Goal: Information Seeking & Learning: Find contact information

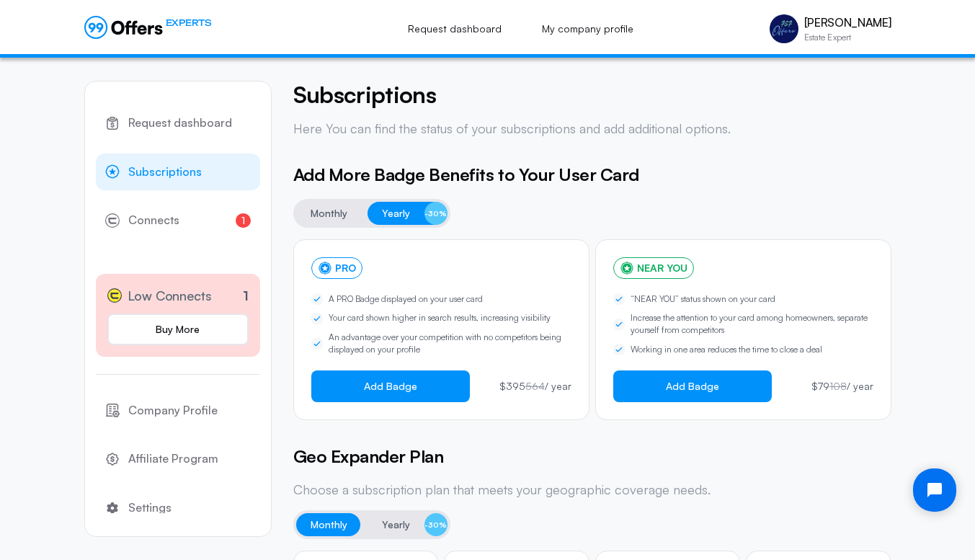
click at [119, 29] on icon at bounding box center [123, 27] width 79 height 23
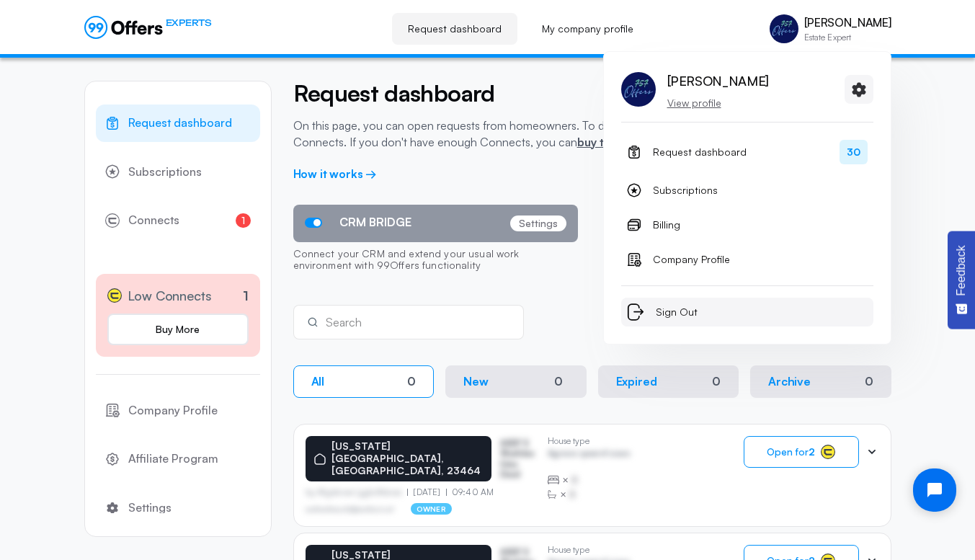
click at [669, 316] on span "Sign Out" at bounding box center [677, 311] width 42 height 17
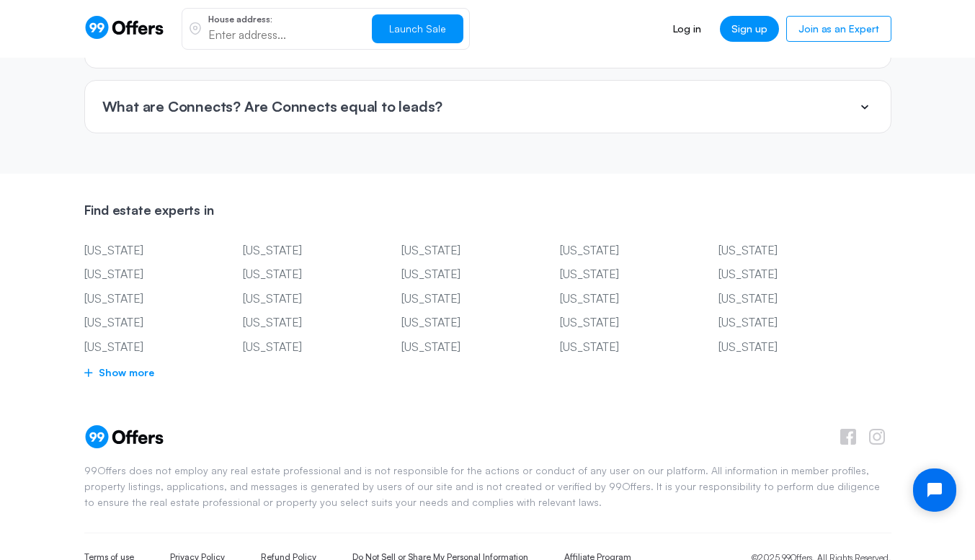
scroll to position [3541, 0]
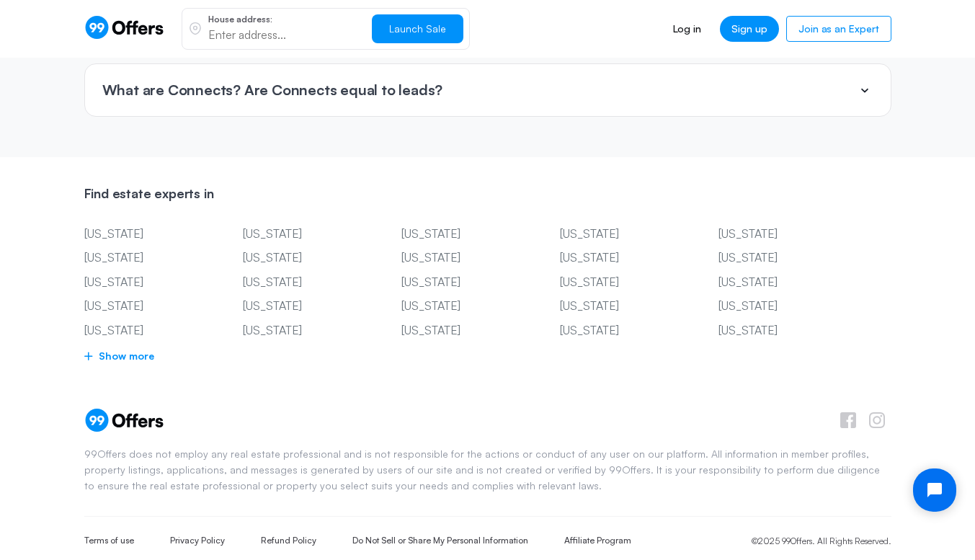
click at [146, 347] on span "Show more" at bounding box center [487, 356] width 807 height 18
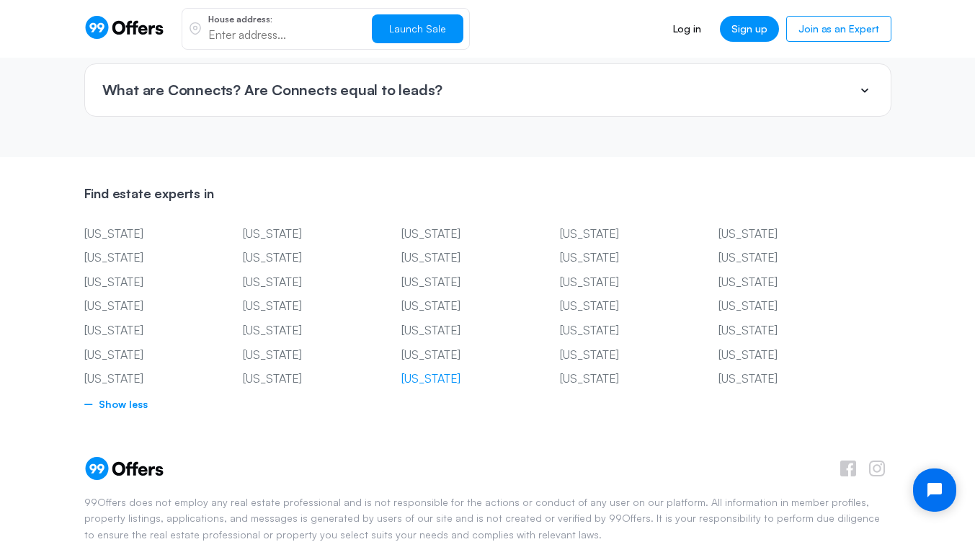
click at [408, 370] on link "[US_STATE]" at bounding box center [458, 379] width 115 height 19
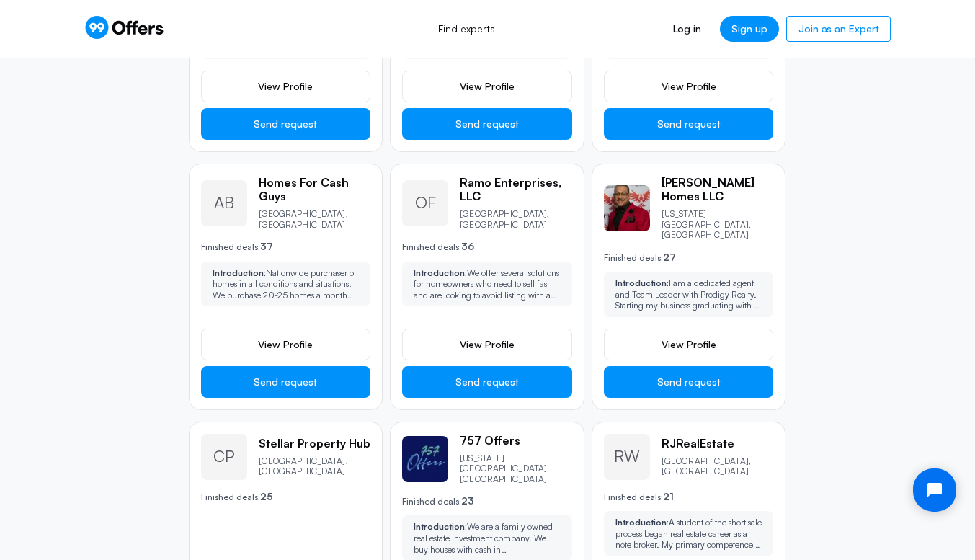
scroll to position [493, 0]
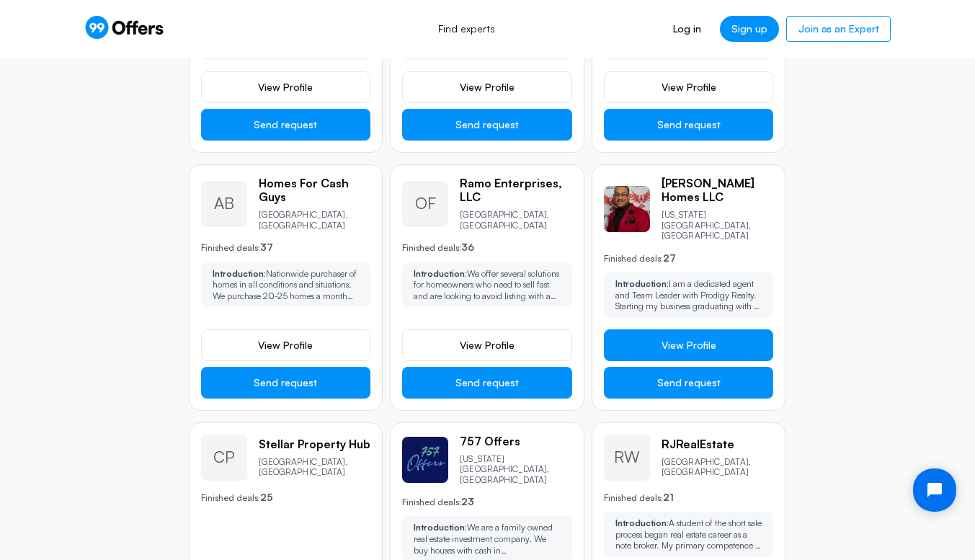
click at [659, 329] on link "View Profile" at bounding box center [689, 345] width 170 height 32
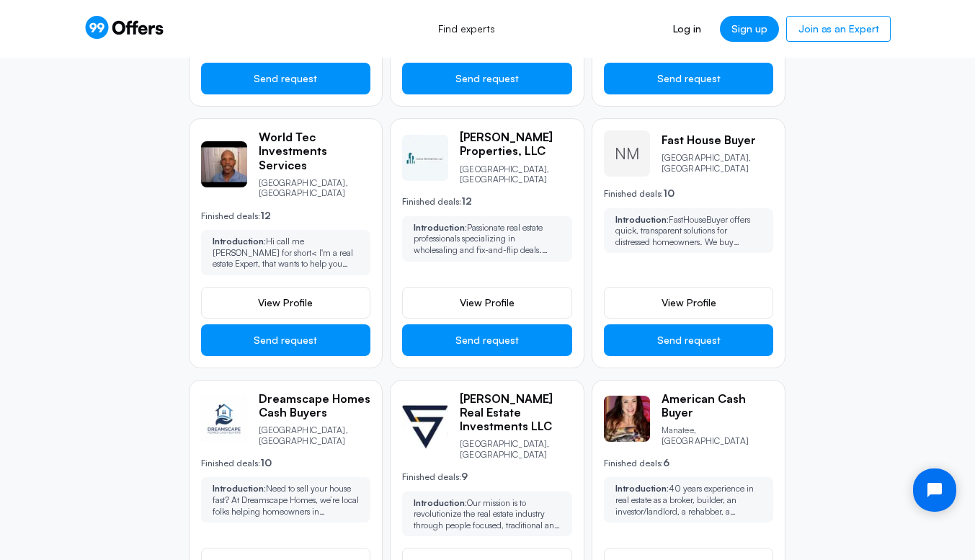
scroll to position [1043, 0]
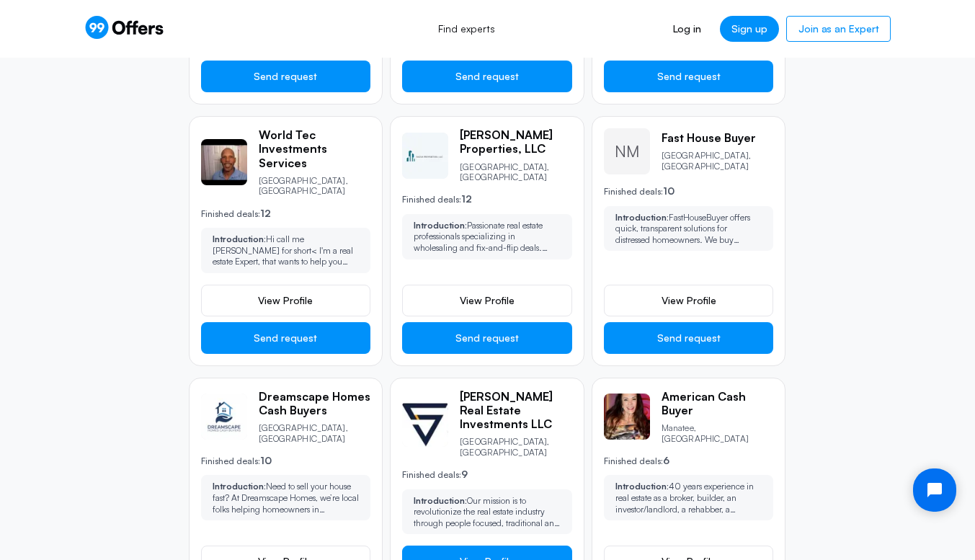
click at [472, 554] on span "View Profile" at bounding box center [487, 561] width 55 height 14
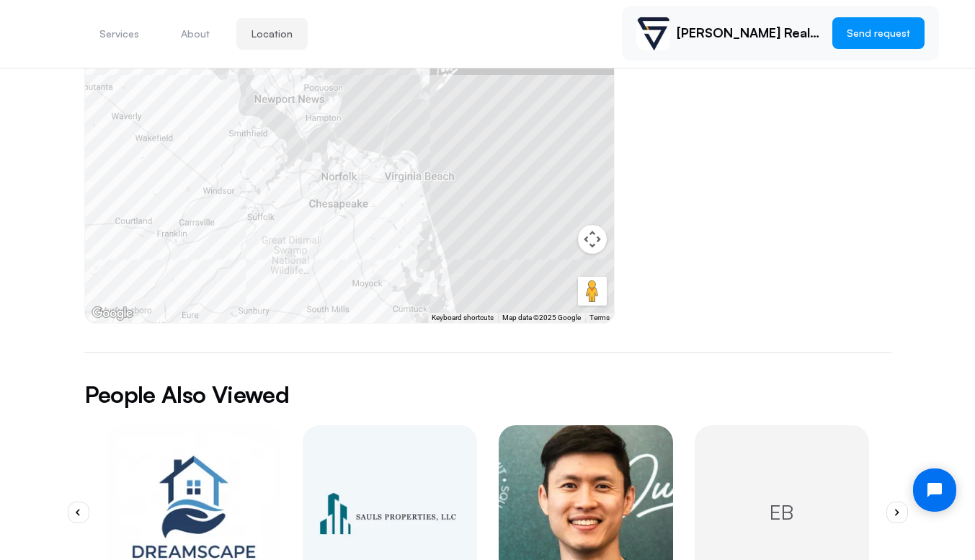
scroll to position [679, 0]
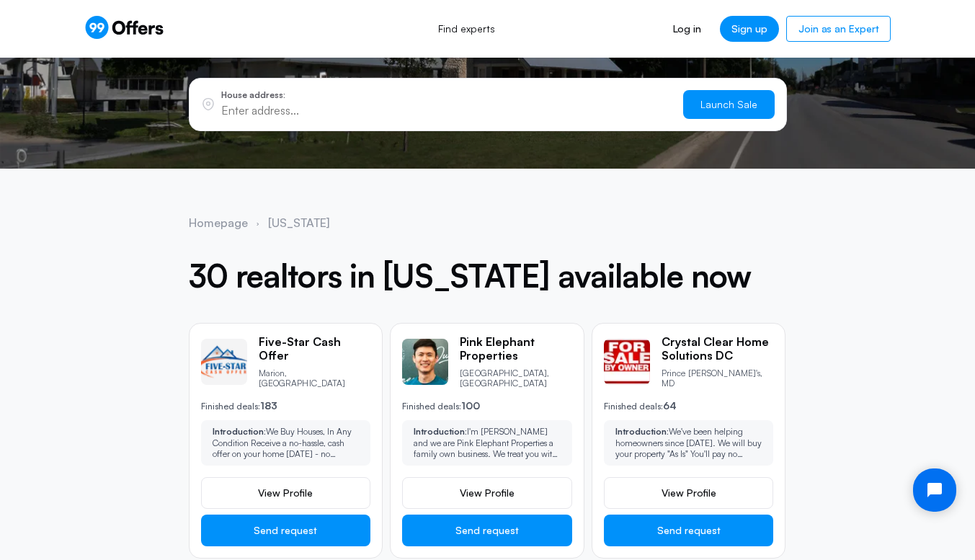
scroll to position [87, 0]
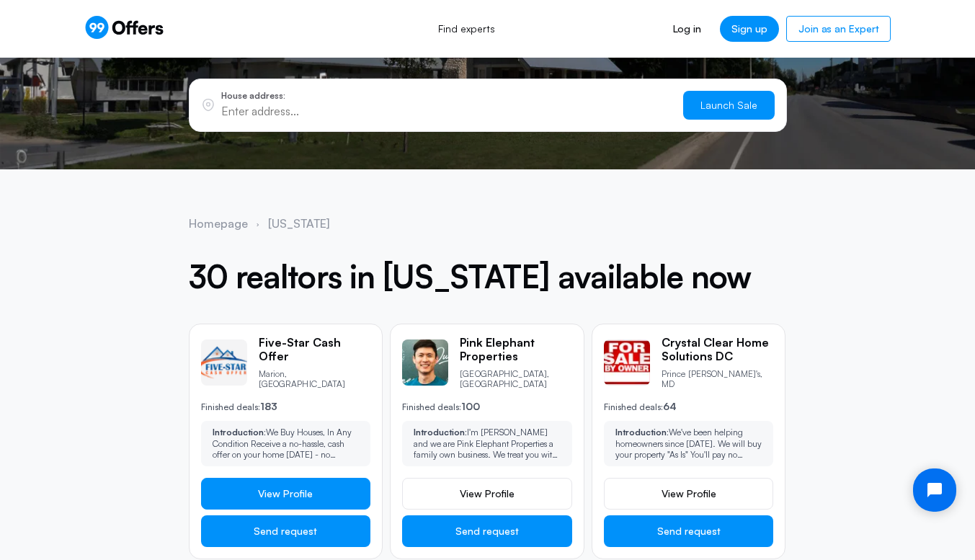
click at [282, 489] on span "View Profile" at bounding box center [285, 493] width 55 height 14
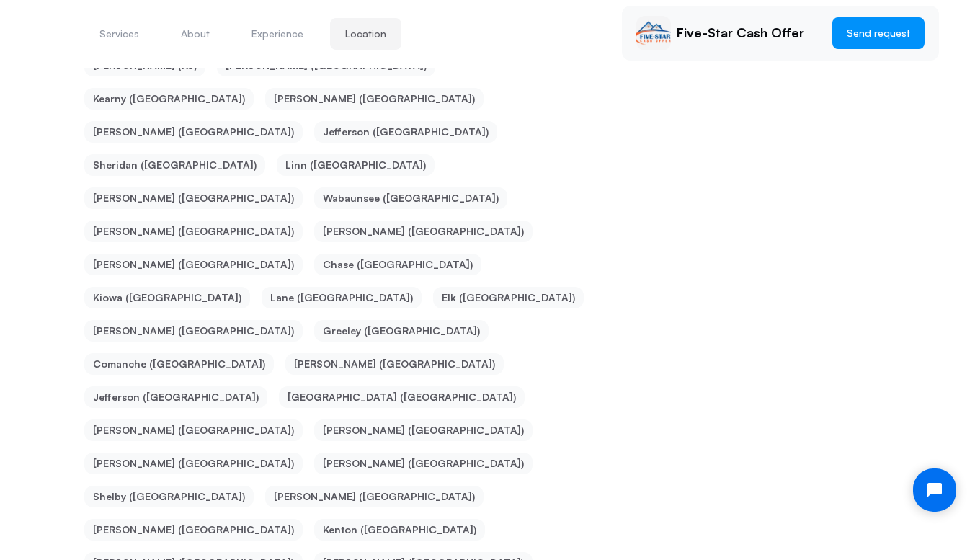
scroll to position [10375, 0]
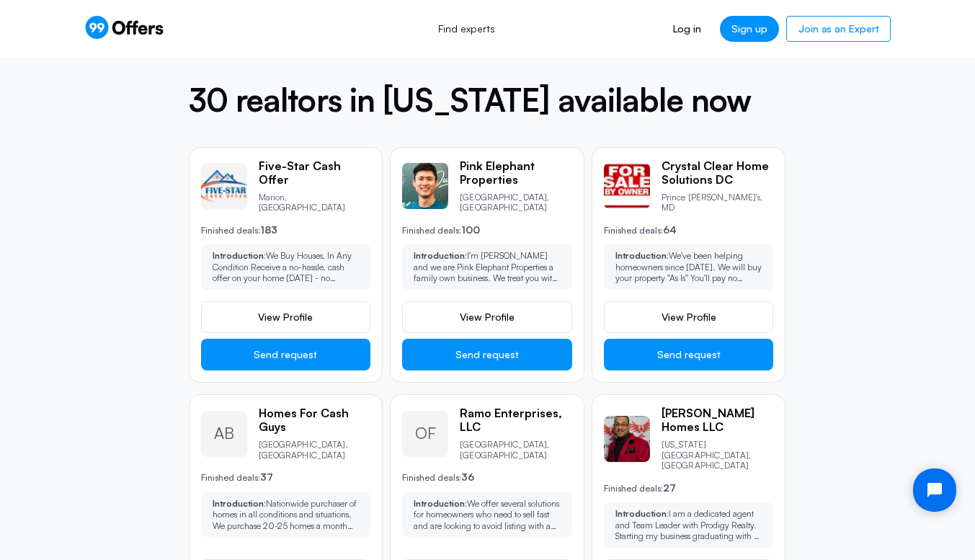
scroll to position [263, 0]
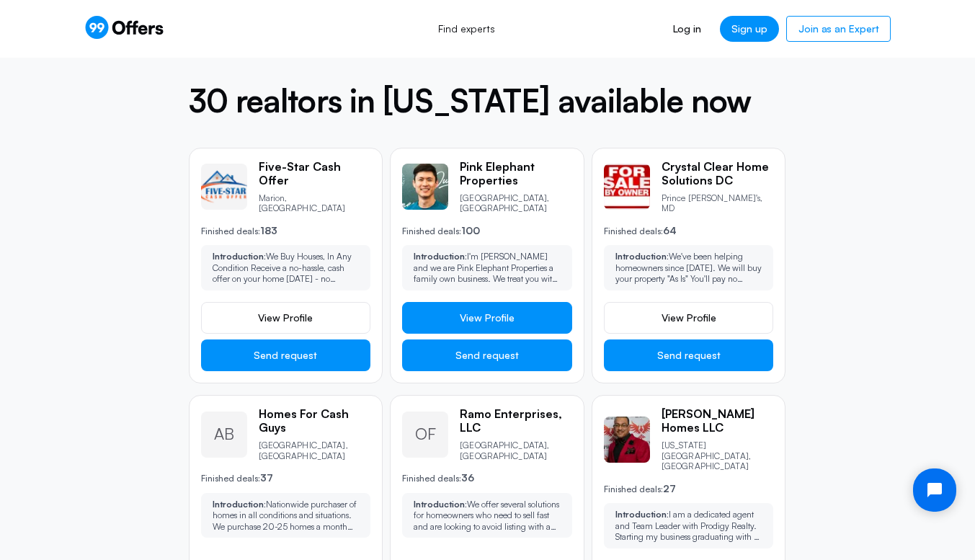
click at [491, 312] on span "View Profile" at bounding box center [487, 317] width 55 height 14
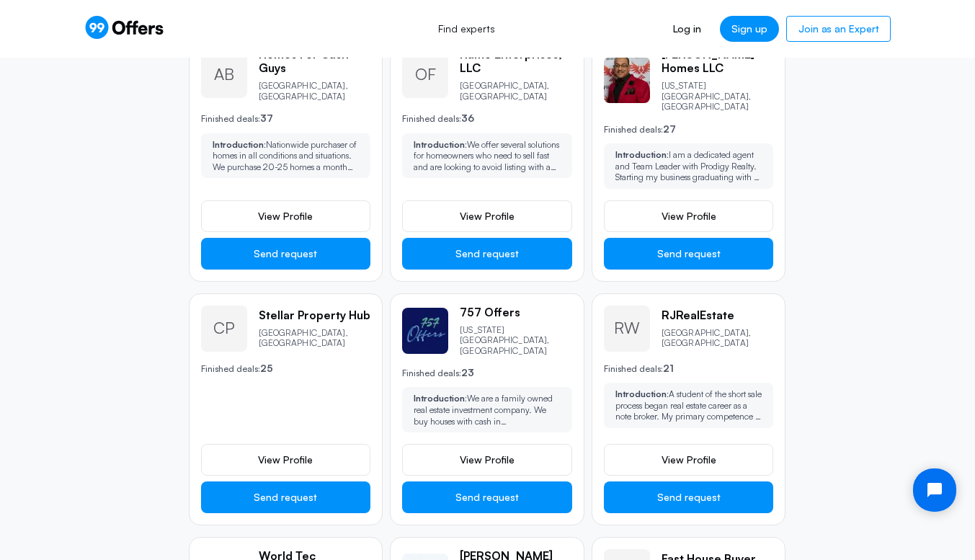
scroll to position [623, 0]
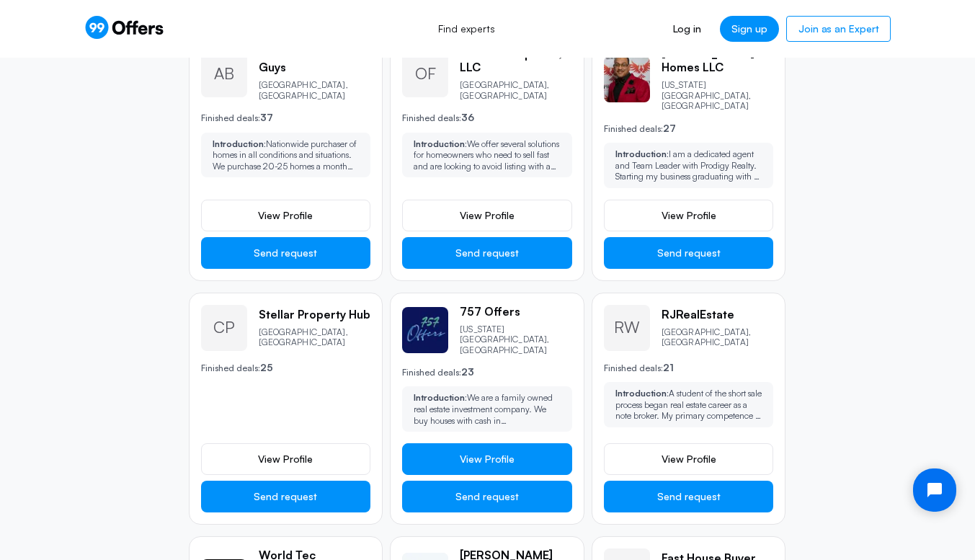
click at [482, 452] on span "View Profile" at bounding box center [487, 459] width 55 height 14
